Goal: Task Accomplishment & Management: Manage account settings

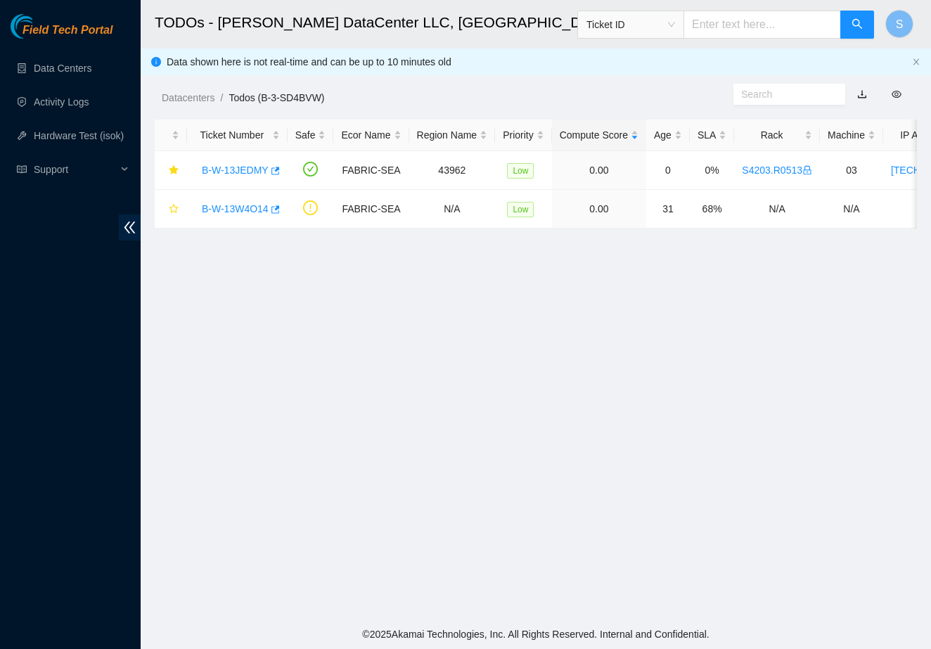
click at [616, 339] on main "TODOs - [PERSON_NAME] DataCenter LLC, [GEOGRAPHIC_DATA], [GEOGRAPHIC_DATA] Tick…" at bounding box center [536, 310] width 790 height 620
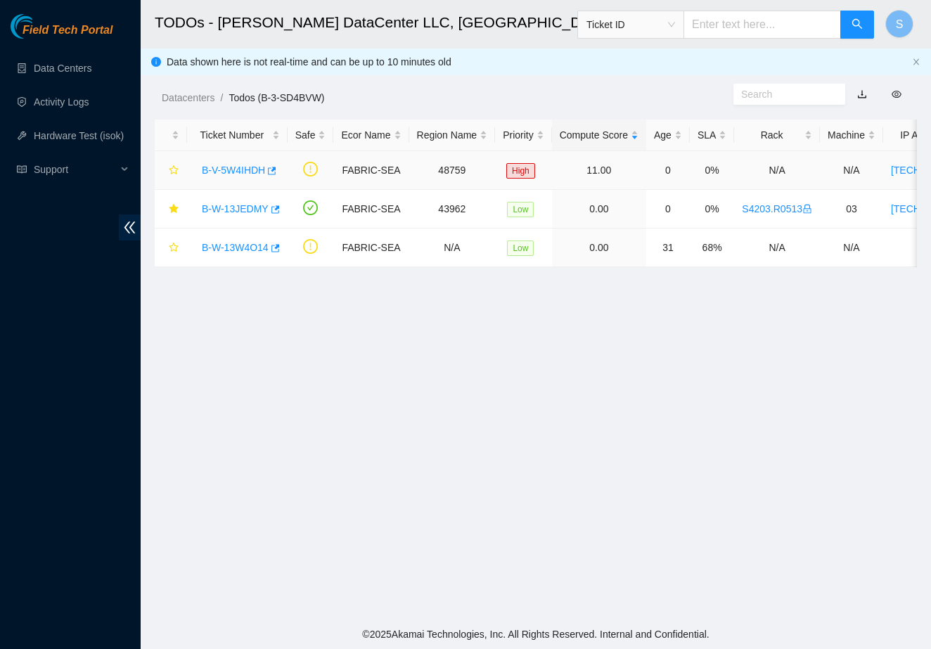
click at [243, 169] on link "B-V-5W4IHDH" at bounding box center [233, 170] width 63 height 11
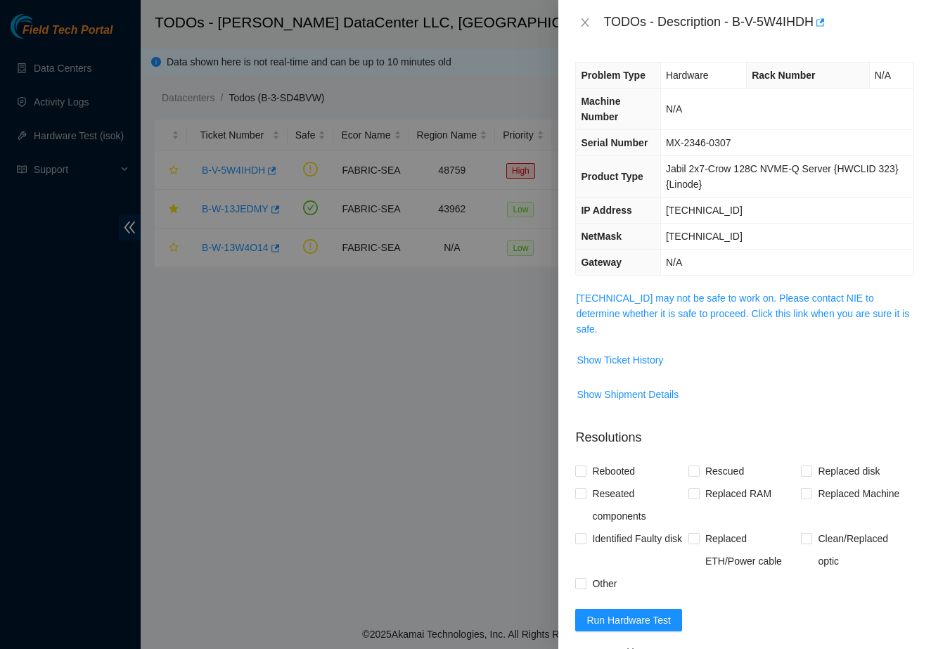
click at [594, 305] on span "[TECHNICAL_ID] may not be safe to work on. Please contact NIE to determine whet…" at bounding box center [745, 313] width 338 height 46
click at [588, 299] on link "[TECHNICAL_ID] may not be safe to work on. Please contact NIE to determine whet…" at bounding box center [742, 314] width 333 height 42
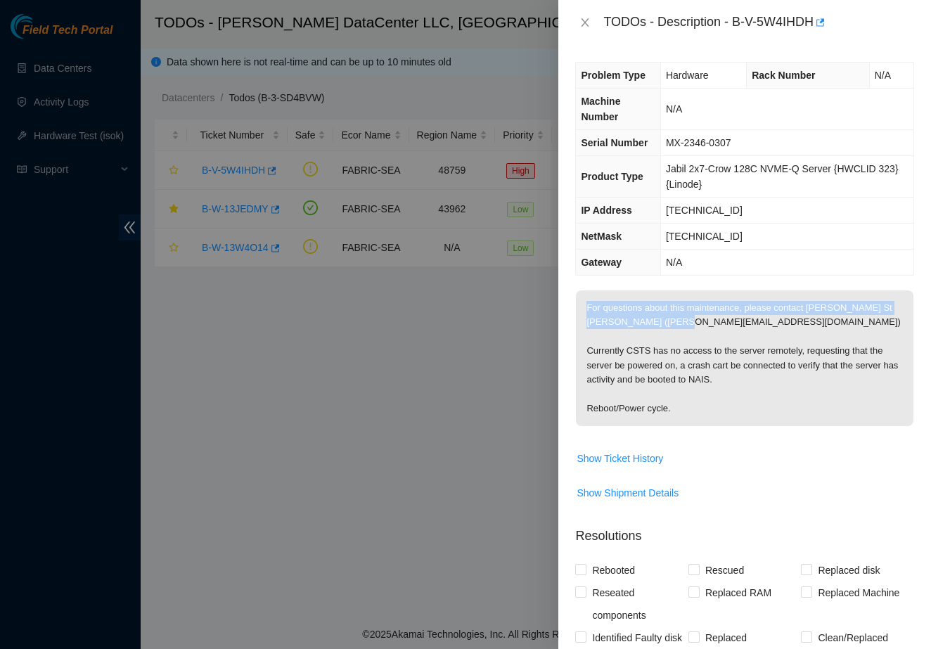
drag, startPoint x: 584, startPoint y: 308, endPoint x: 625, endPoint y: 340, distance: 52.1
click at [625, 340] on p "For questions about this maintenance, please contact [PERSON_NAME] St [PERSON_N…" at bounding box center [745, 358] width 338 height 136
click at [628, 349] on p "For questions about this maintenance, please contact [PERSON_NAME] St [PERSON_N…" at bounding box center [745, 358] width 338 height 136
click at [579, 23] on icon "close" at bounding box center [584, 22] width 11 height 11
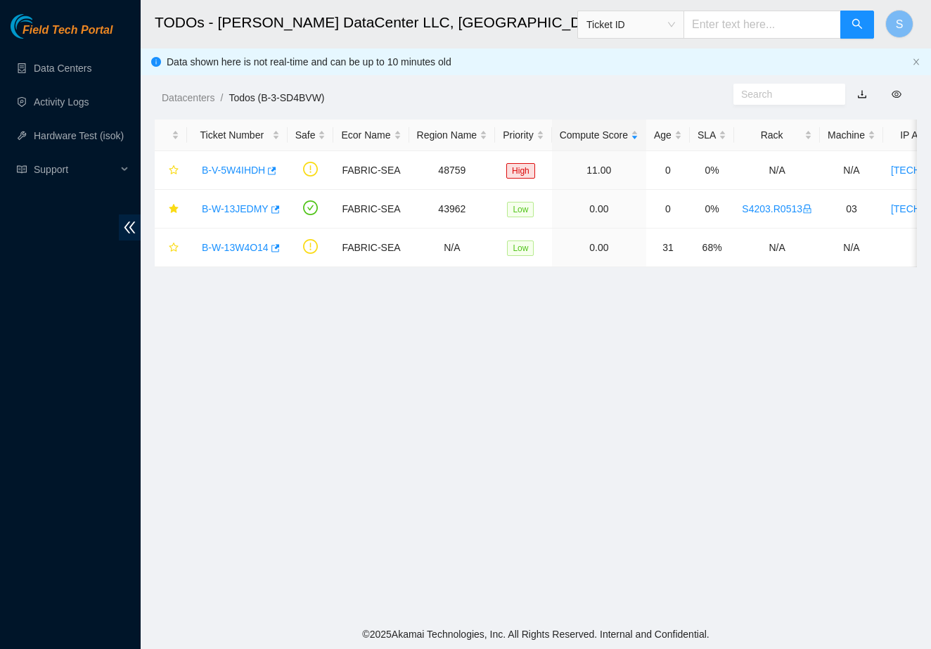
click at [668, 413] on main "TODOs - [PERSON_NAME] DataCenter LLC, [GEOGRAPHIC_DATA], [GEOGRAPHIC_DATA] Tick…" at bounding box center [536, 310] width 790 height 620
